Goal: Task Accomplishment & Management: Use online tool/utility

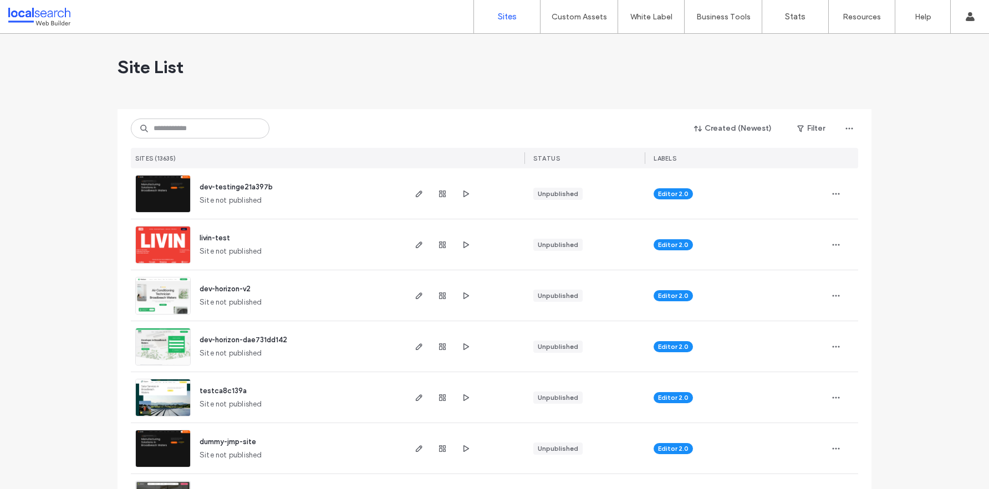
scroll to position [212, 0]
click at [177, 130] on input at bounding box center [200, 129] width 139 height 20
paste input "********"
type input "********"
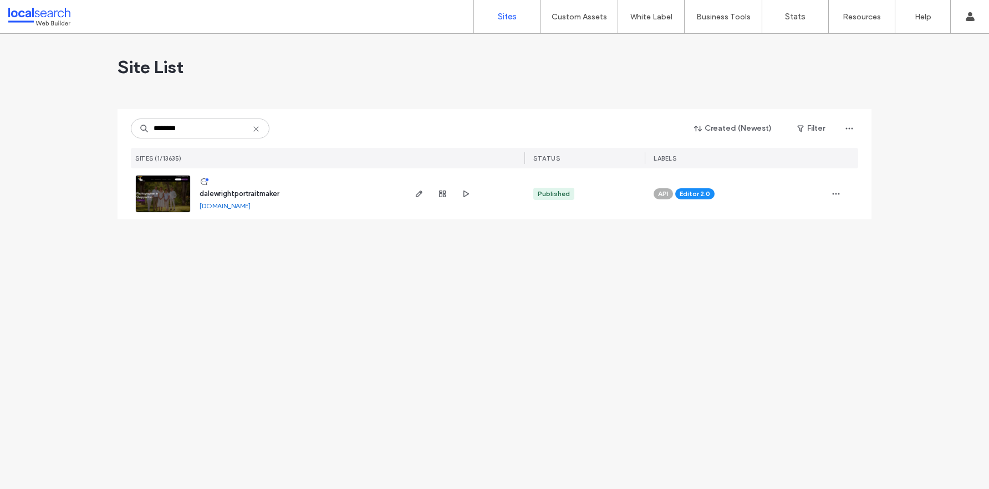
click at [176, 199] on img at bounding box center [163, 213] width 54 height 75
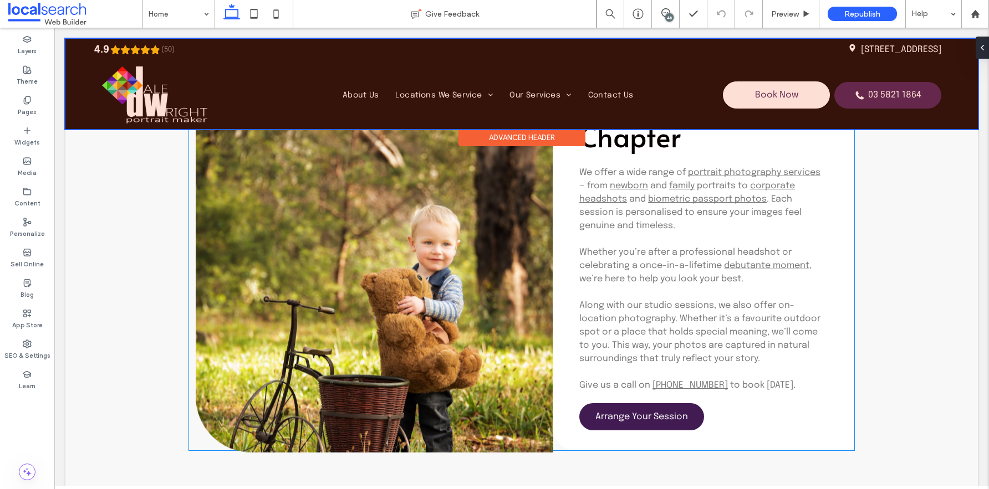
scroll to position [2916, 0]
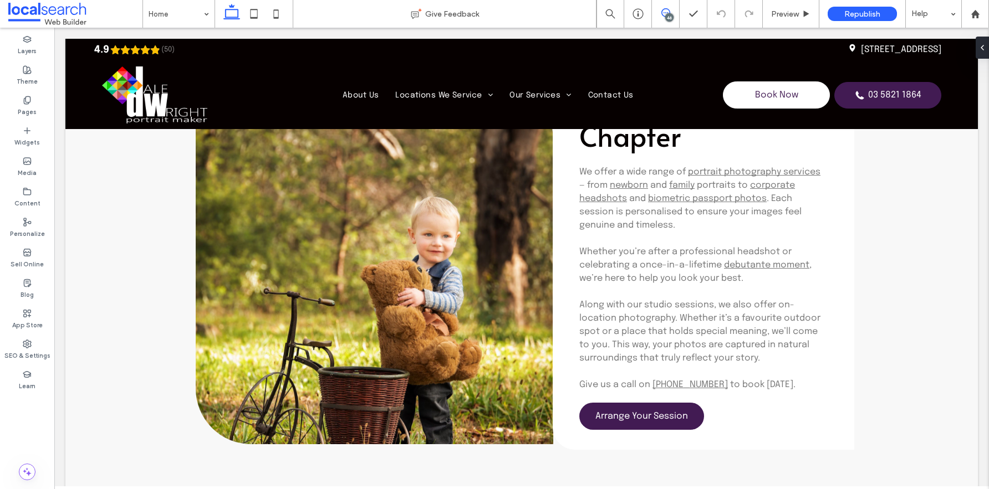
click at [667, 9] on icon at bounding box center [665, 12] width 9 height 9
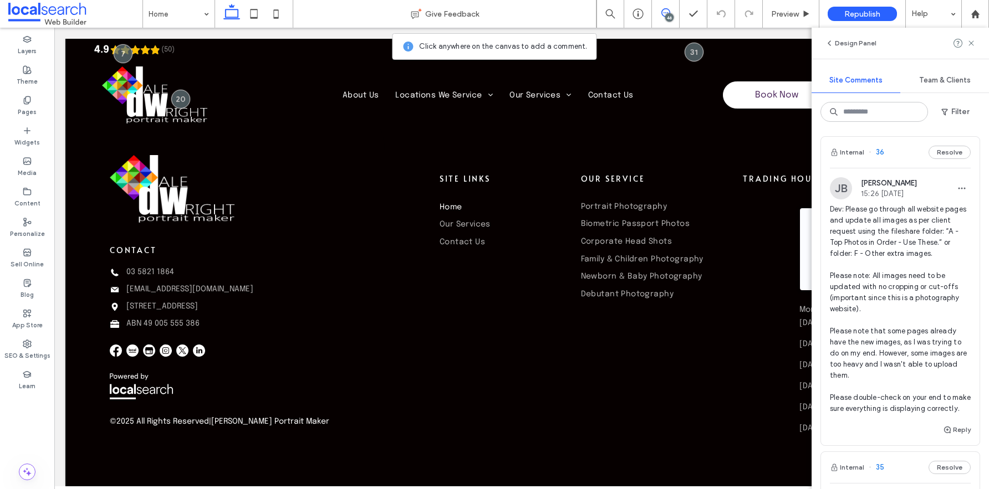
scroll to position [2124, 0]
click at [942, 151] on button "Resolve" at bounding box center [949, 150] width 42 height 13
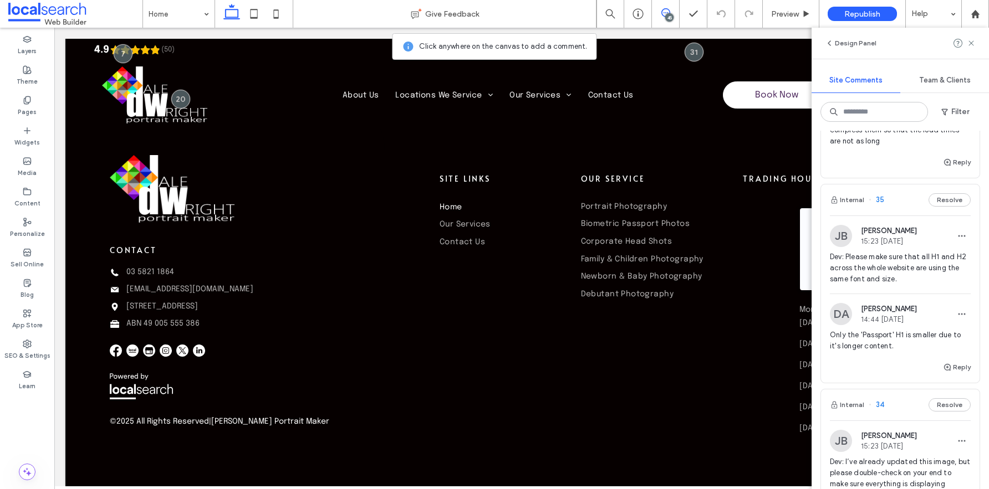
scroll to position [2075, 0]
click at [940, 199] on button "Resolve" at bounding box center [949, 199] width 42 height 13
click at [945, 202] on button "Resolve" at bounding box center [949, 201] width 42 height 13
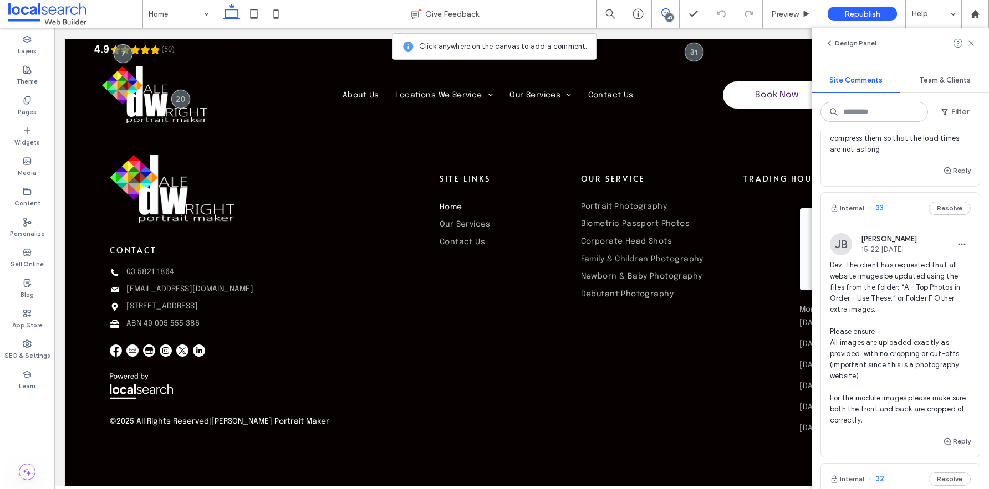
scroll to position [2046, 0]
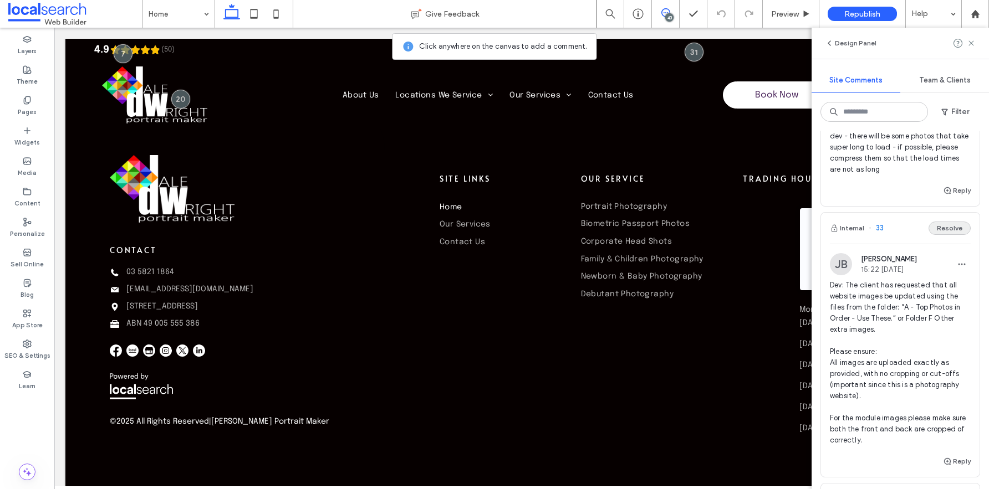
click at [939, 228] on button "Resolve" at bounding box center [949, 228] width 42 height 13
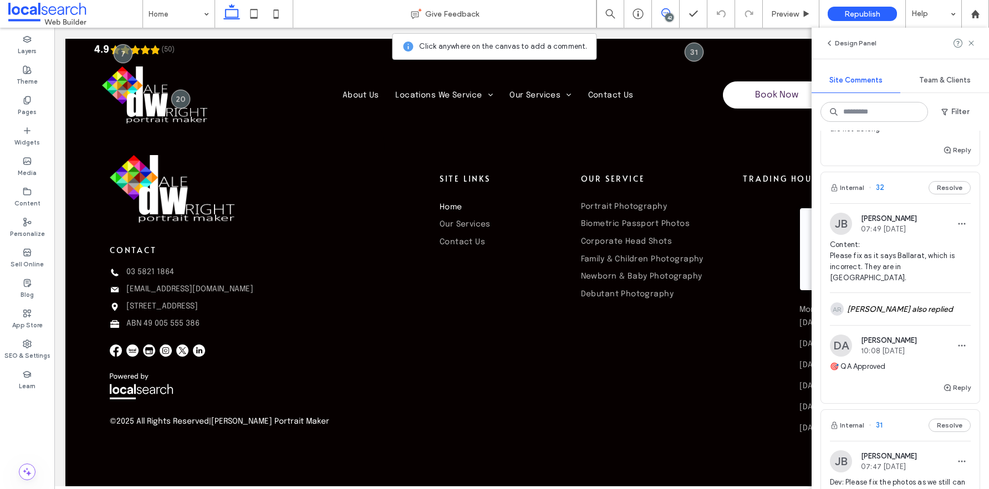
scroll to position [2101, 0]
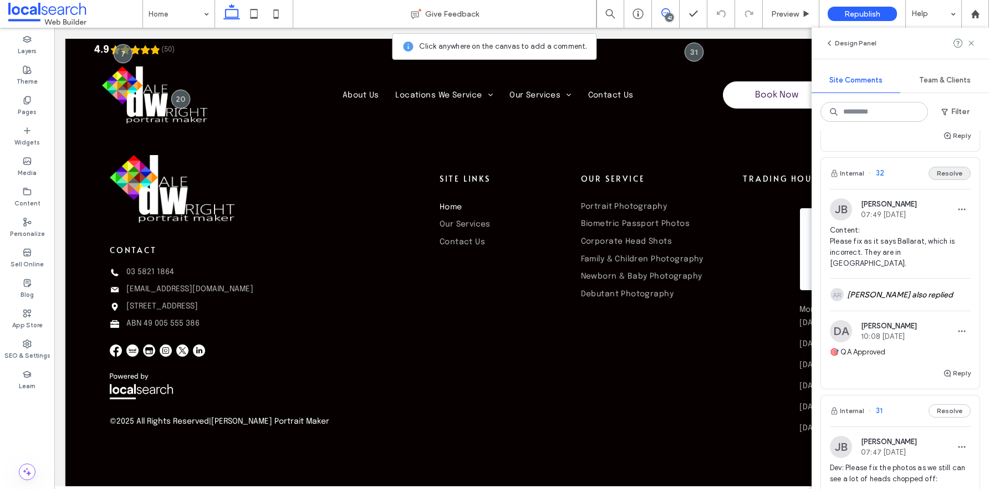
click at [941, 175] on button "Resolve" at bounding box center [949, 173] width 42 height 13
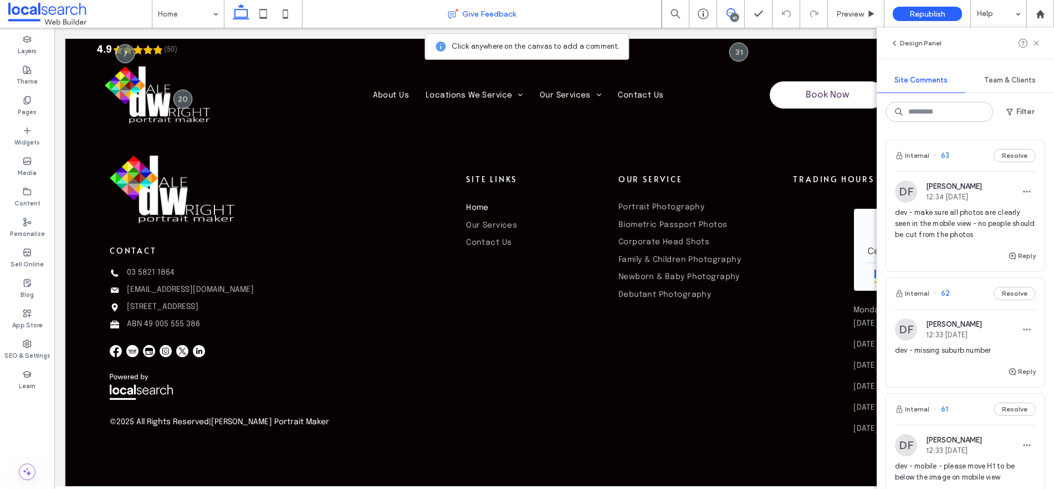
scroll to position [2131, 0]
